Goal: Obtain resource: Download file/media

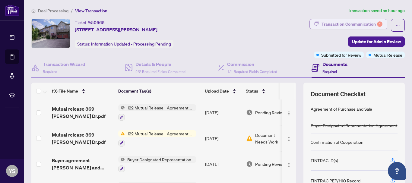
click at [350, 24] on div "Transaction Communication 1" at bounding box center [351, 24] width 61 height 10
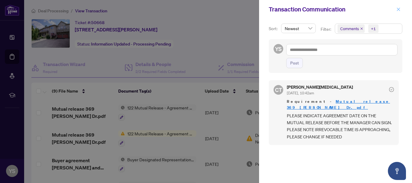
click at [397, 8] on icon "close" at bounding box center [398, 9] width 4 height 4
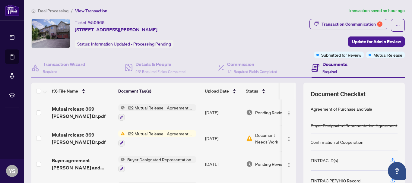
click at [229, 20] on div "Ticket #: 50668 369 Gilpin Dr, Newmarket, Ontario L3X 3H2, Canada Status: Infor…" at bounding box center [135, 33] width 209 height 29
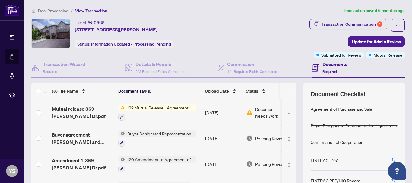
click at [161, 107] on span "122 Mutual Release - Agreement of Purchase and Sale" at bounding box center [160, 107] width 71 height 7
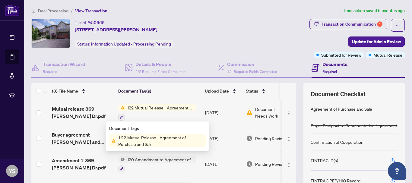
click at [135, 137] on span "122 Mutual Release - Agreement of Purchase and Sale" at bounding box center [161, 140] width 90 height 13
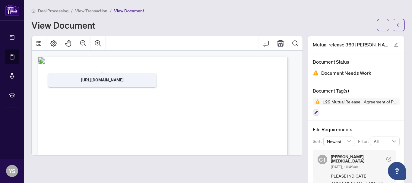
click at [50, 10] on span "Deal Processing" at bounding box center [53, 10] width 30 height 5
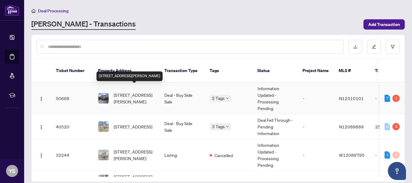
click at [132, 92] on span "[STREET_ADDRESS][PERSON_NAME]" at bounding box center [134, 98] width 41 height 13
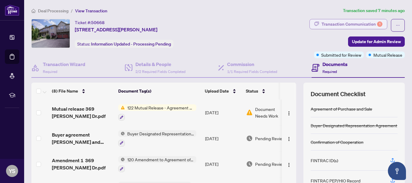
click at [348, 23] on div "Transaction Communication 1" at bounding box center [351, 24] width 61 height 10
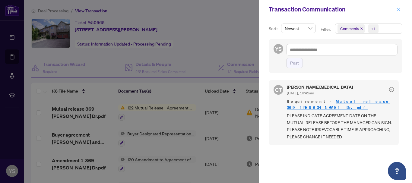
click at [396, 9] on icon "close" at bounding box center [398, 9] width 4 height 4
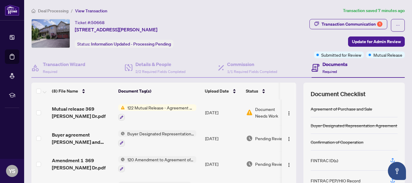
click at [260, 112] on span "Document Needs Work" at bounding box center [270, 112] width 31 height 13
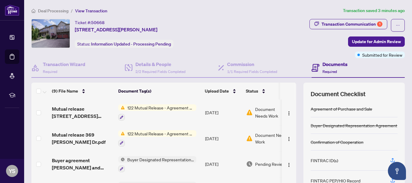
click at [151, 108] on span "122 Mutual Release - Agreement of Purchase and Sale" at bounding box center [160, 107] width 71 height 7
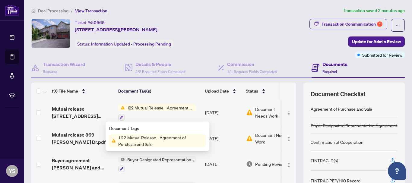
click at [154, 137] on span "122 Mutual Release - Agreement of Purchase and Sale" at bounding box center [161, 140] width 90 height 13
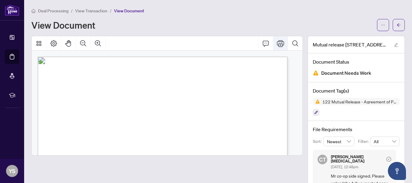
click at [277, 44] on icon "Print" at bounding box center [280, 43] width 7 height 7
